Goal: Task Accomplishment & Management: Use online tool/utility

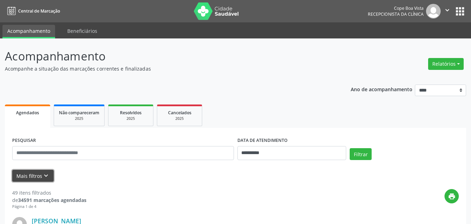
click at [51, 177] on button "Mais filtros keyboard_arrow_down" at bounding box center [33, 176] width 42 height 12
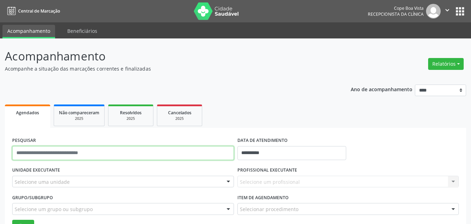
click at [92, 157] on input "text" at bounding box center [123, 153] width 222 height 14
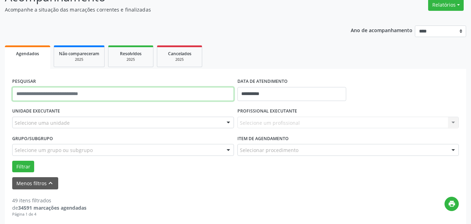
scroll to position [70, 0]
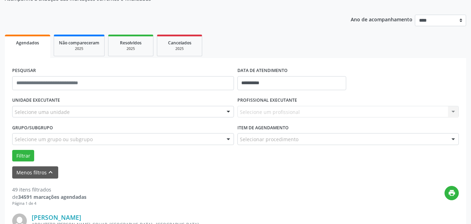
click at [105, 115] on div "Selecione uma unidade" at bounding box center [123, 112] width 222 height 12
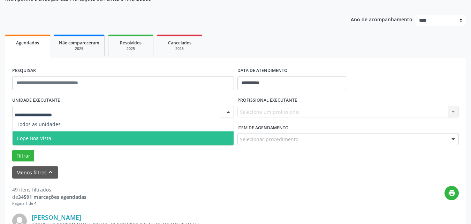
drag, startPoint x: 56, startPoint y: 134, endPoint x: 64, endPoint y: 134, distance: 7.7
click at [56, 134] on span "Cope Boa Vista" at bounding box center [123, 138] width 221 height 14
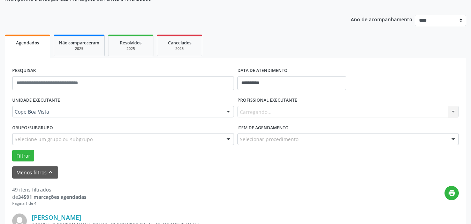
click at [308, 113] on div "Carregando... Nenhum resultado encontrado para: " " Não há nenhuma opção para s…" at bounding box center [349, 112] width 222 height 12
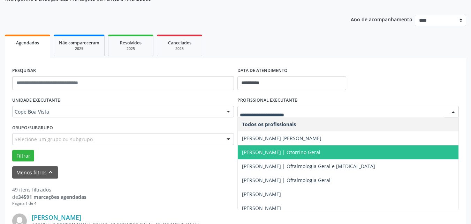
click at [285, 149] on span "[PERSON_NAME] | Otorrino Geral" at bounding box center [281, 152] width 79 height 7
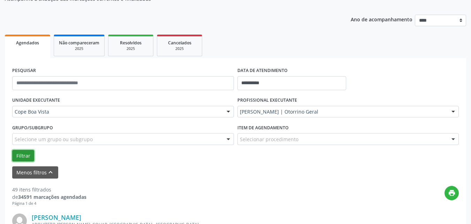
click at [18, 157] on button "Filtrar" at bounding box center [23, 156] width 22 height 12
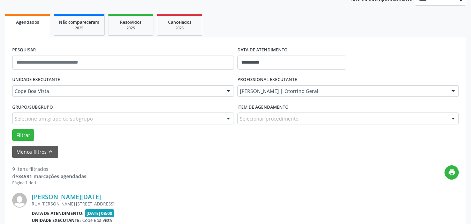
scroll to position [0, 0]
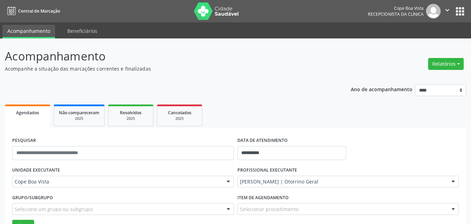
click at [432, 69] on button "Relatórios" at bounding box center [446, 64] width 36 height 12
click at [432, 81] on link "Agendamentos" at bounding box center [426, 79] width 75 height 10
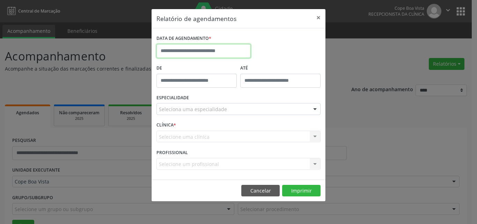
click at [233, 51] on input "text" at bounding box center [203, 51] width 94 height 14
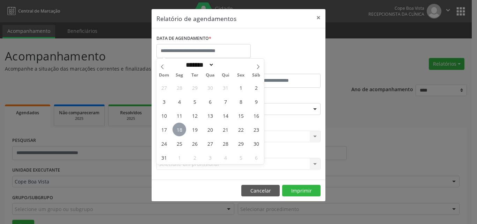
click at [184, 132] on span "18" at bounding box center [179, 129] width 14 height 14
type input "**********"
click at [184, 124] on span "18" at bounding box center [179, 129] width 14 height 14
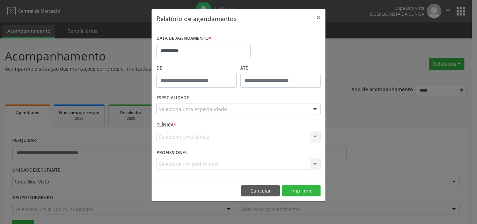
click at [267, 110] on div "Seleciona uma especialidade" at bounding box center [238, 109] width 164 height 12
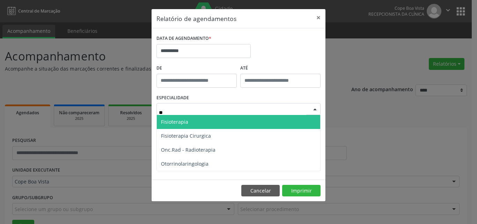
type input "***"
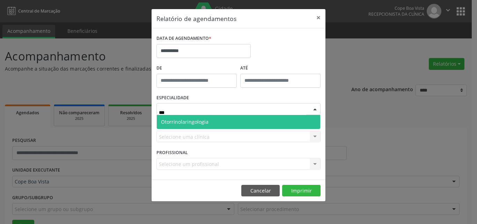
click at [259, 122] on span "Otorrinolaringologia" at bounding box center [238, 122] width 163 height 14
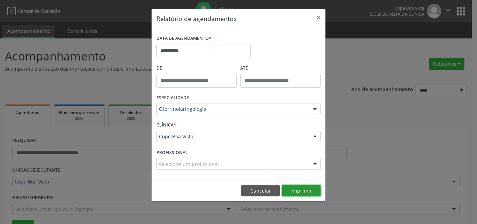
click at [293, 193] on button "Imprimir" at bounding box center [301, 191] width 38 height 12
click at [252, 195] on button "Cancelar" at bounding box center [260, 191] width 38 height 12
